Goal: Find specific page/section: Find specific page/section

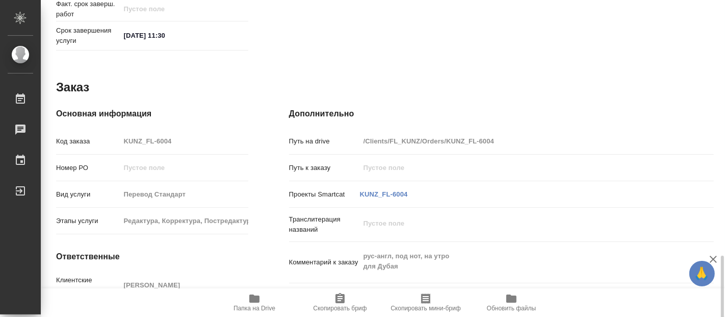
scroll to position [563, 0]
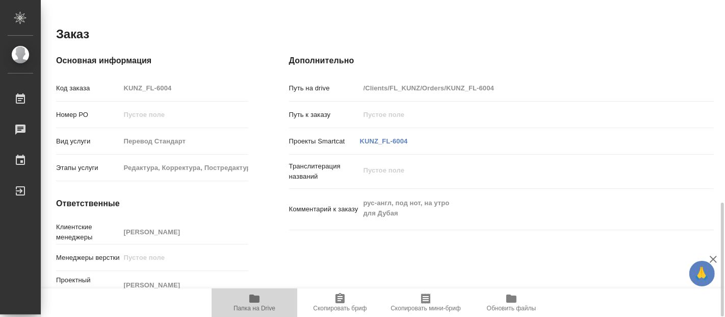
click at [261, 298] on span "Папка на Drive" at bounding box center [254, 301] width 73 height 19
